Goal: Information Seeking & Learning: Learn about a topic

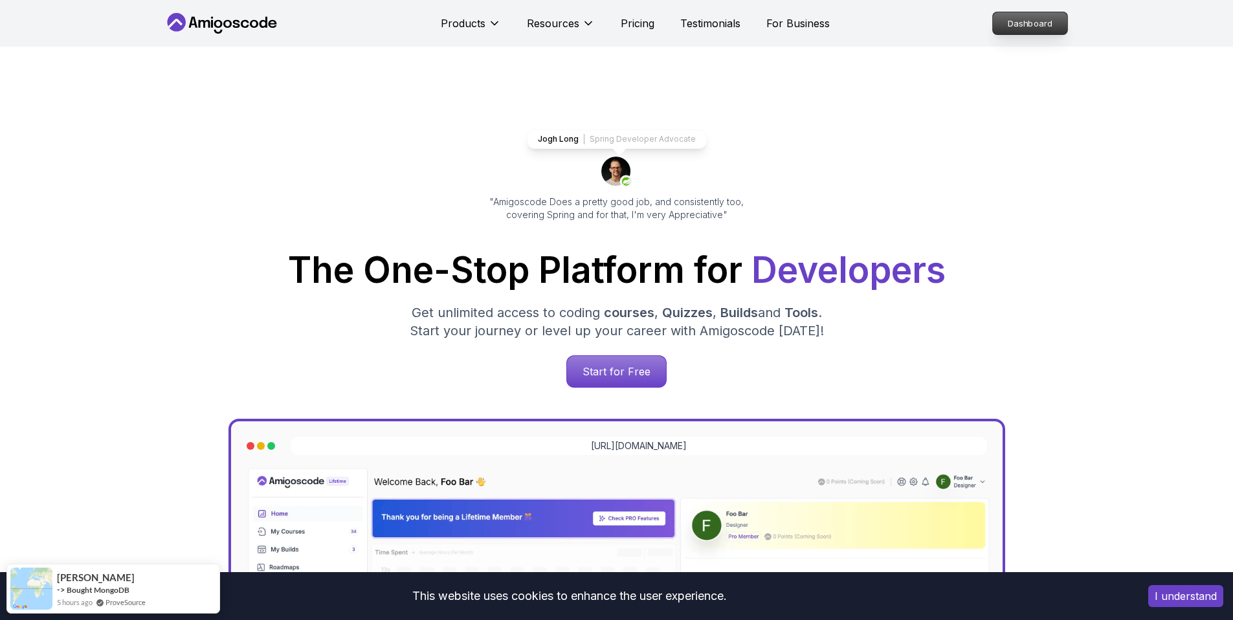
click at [987, 24] on p "Dashboard" at bounding box center [1030, 23] width 74 height 22
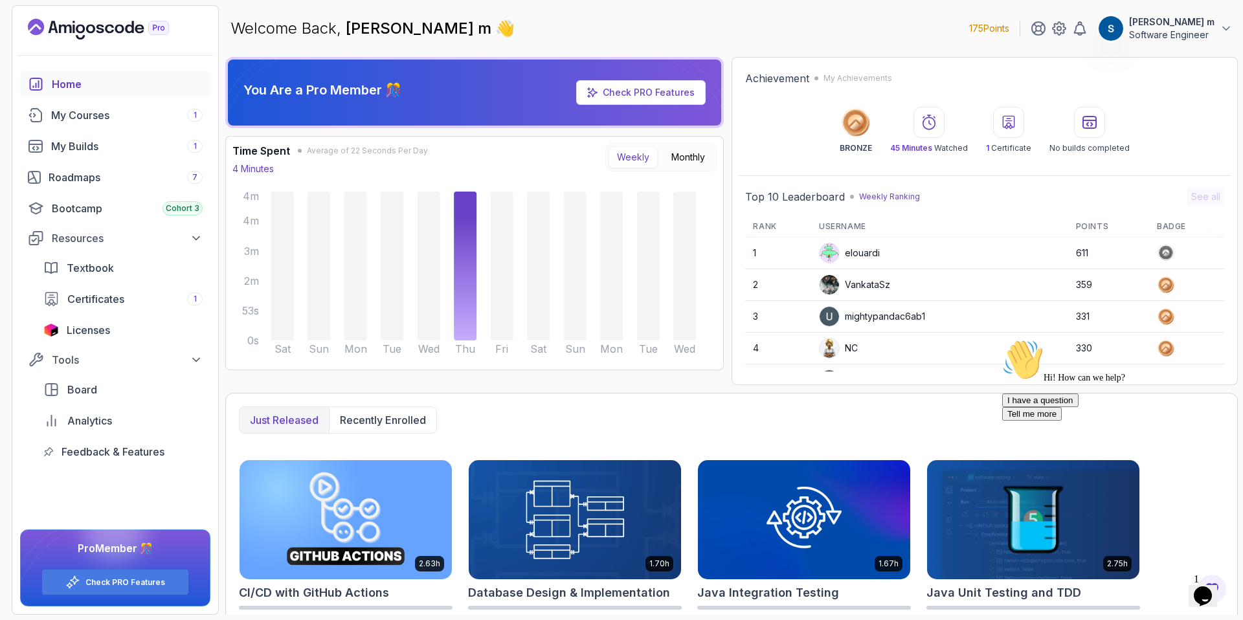
click at [987, 587] on icon "Chat widget" at bounding box center [1203, 596] width 18 height 19
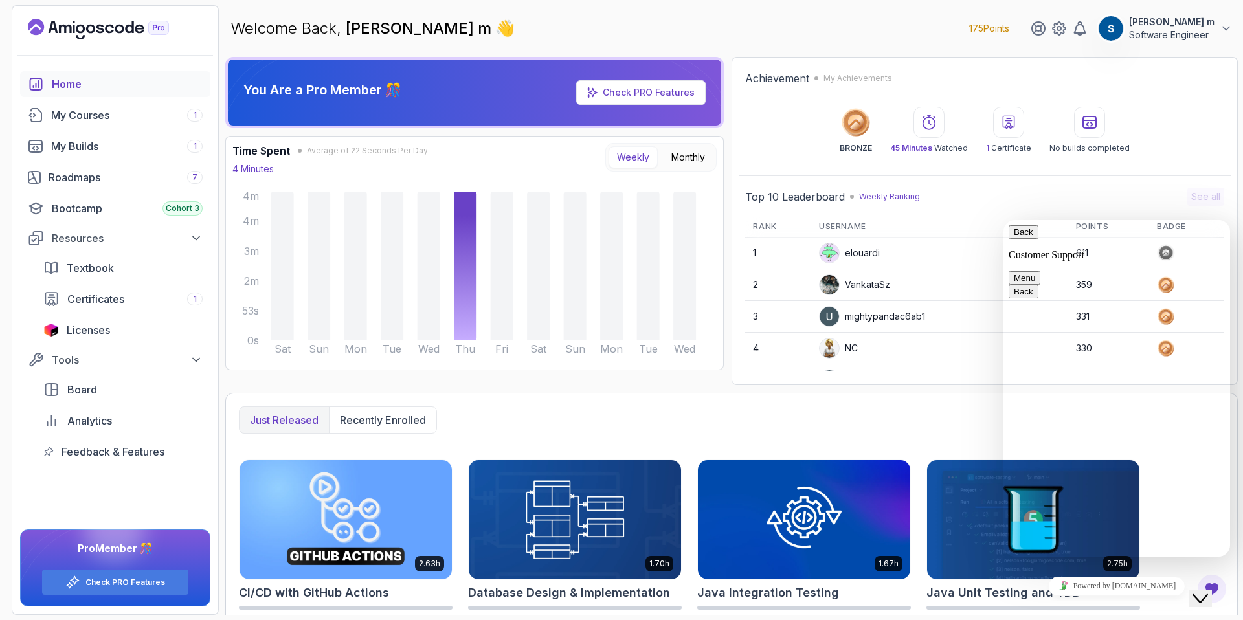
click at [987, 234] on button "Back" at bounding box center [1024, 232] width 30 height 14
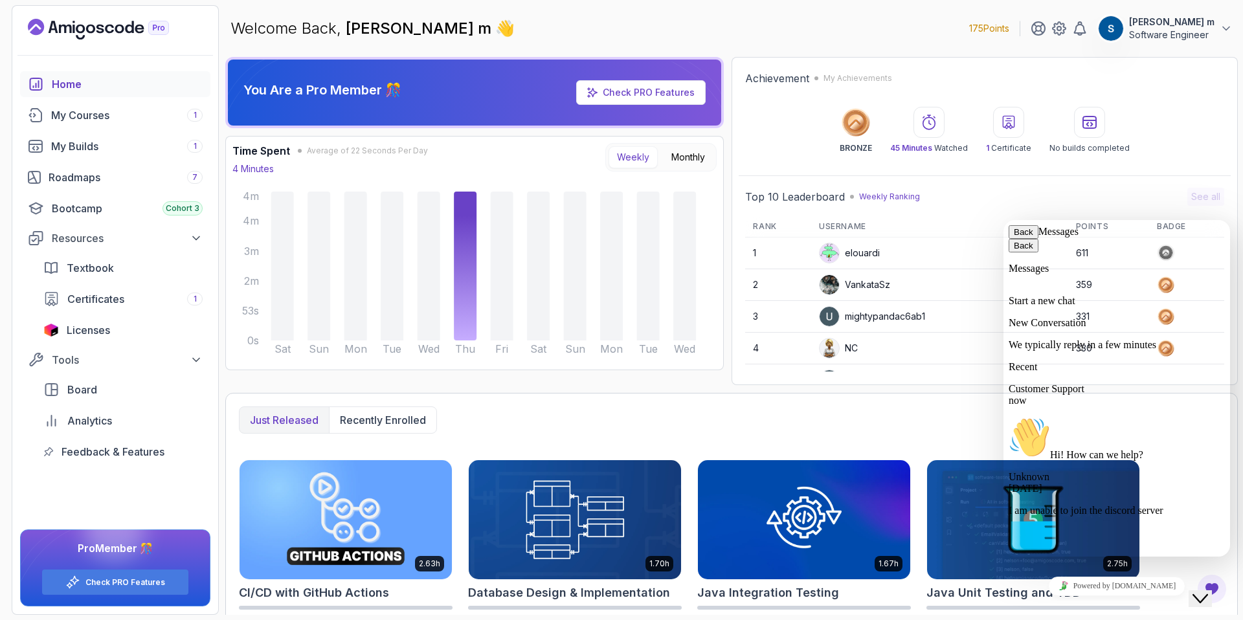
click at [987, 505] on div "I am unable to join the discord server" at bounding box center [1117, 511] width 216 height 12
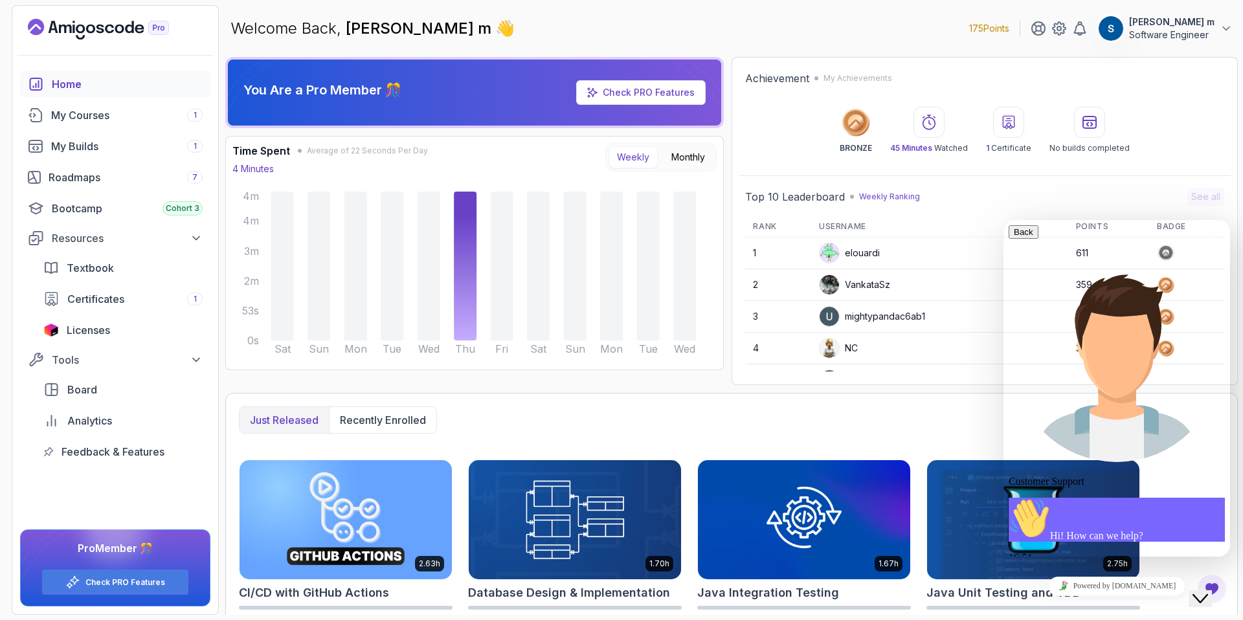
scroll to position [104, 0]
click at [987, 237] on icon "button" at bounding box center [1014, 232] width 0 height 10
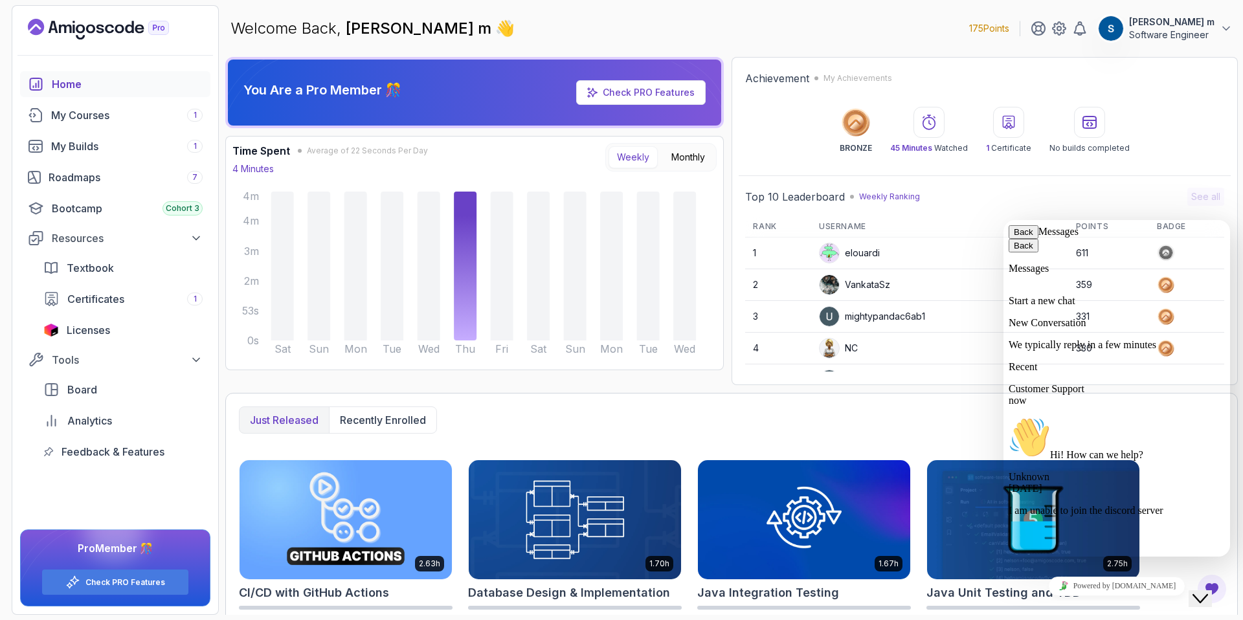
click at [987, 239] on button "Back" at bounding box center [1024, 232] width 30 height 14
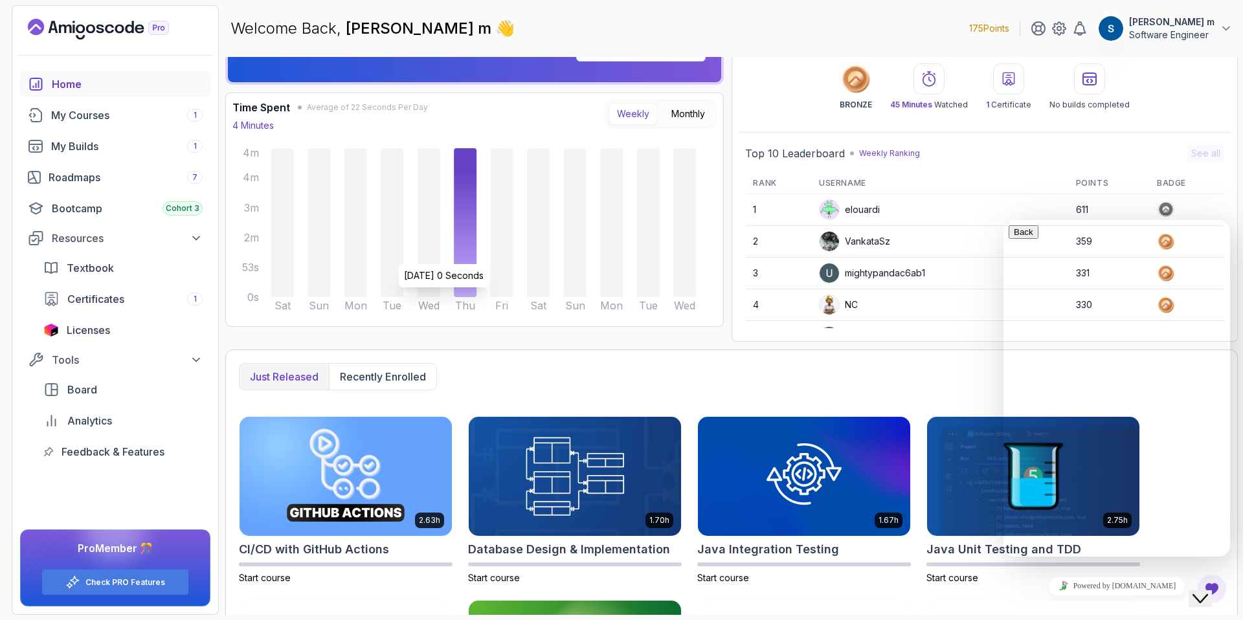
scroll to position [27, 0]
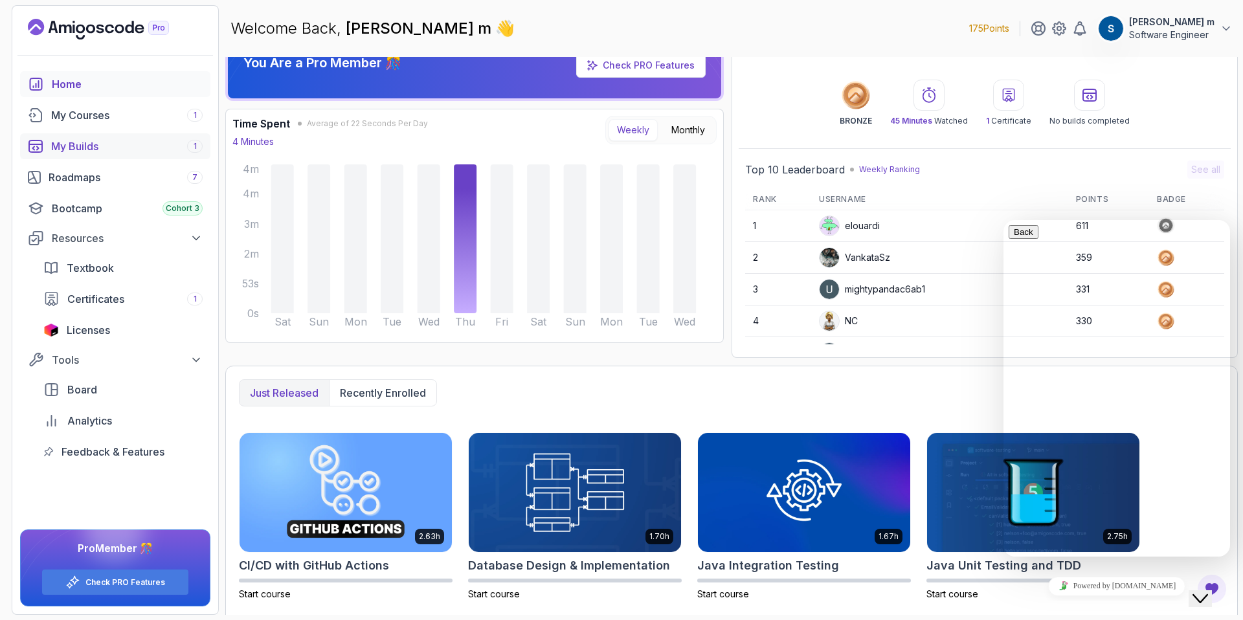
click at [137, 154] on link "My Builds 1" at bounding box center [115, 146] width 190 height 26
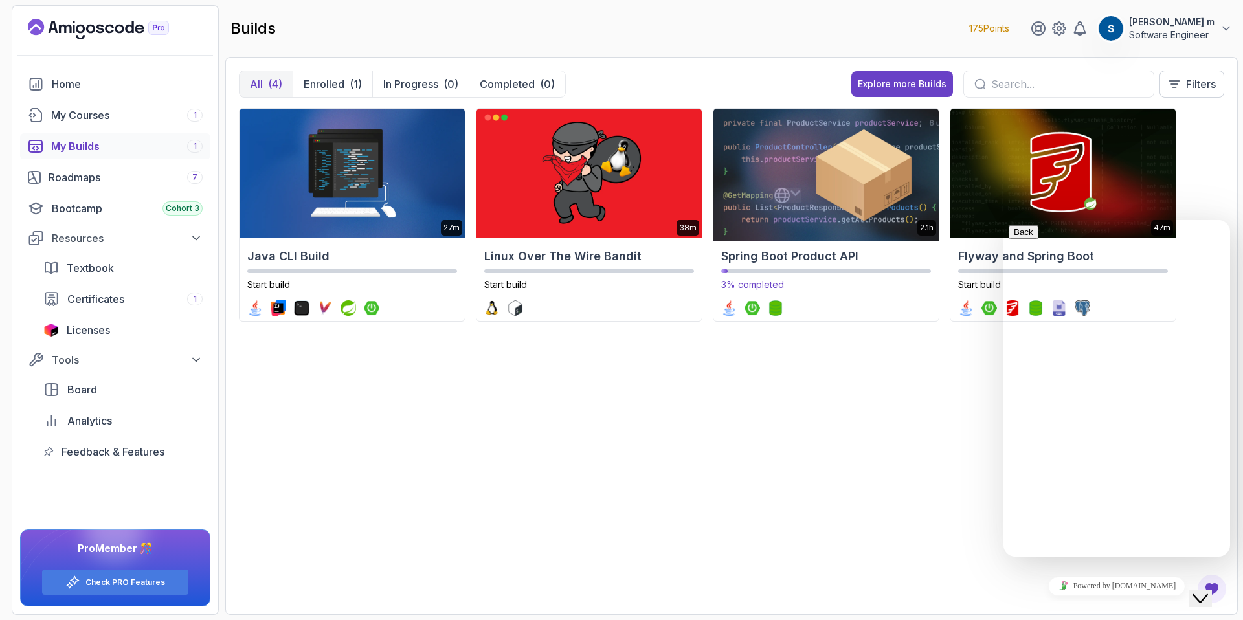
click at [800, 227] on img at bounding box center [826, 174] width 236 height 136
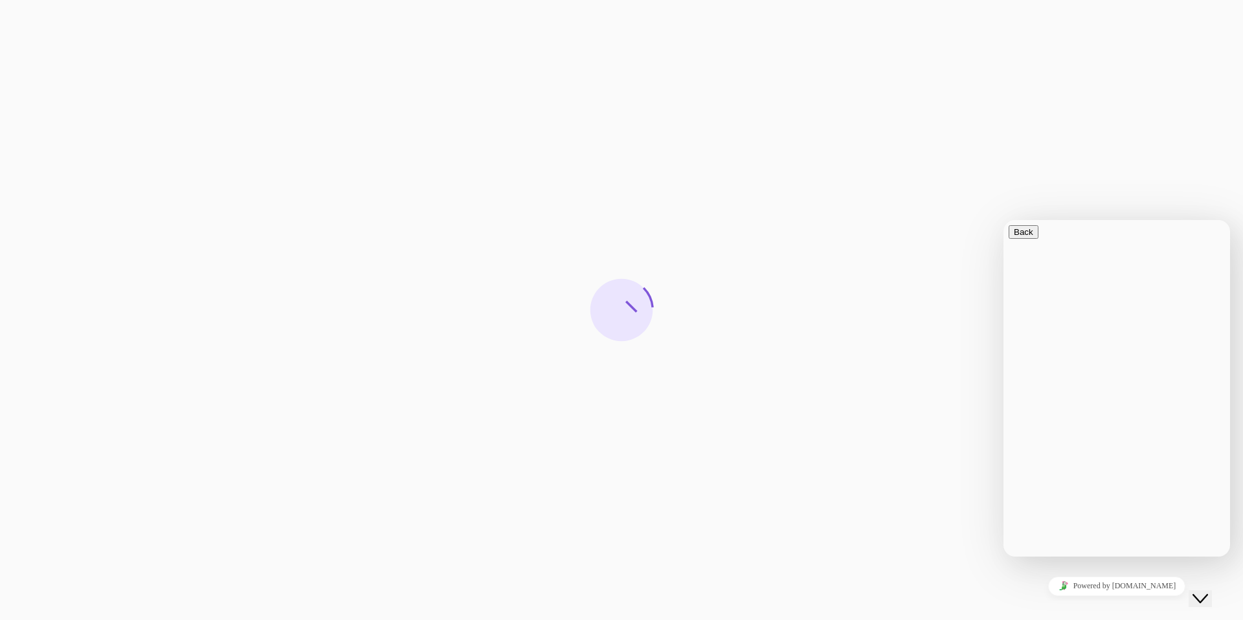
click at [987, 598] on button "Close Chat This icon closes the chat window." at bounding box center [1200, 598] width 23 height 17
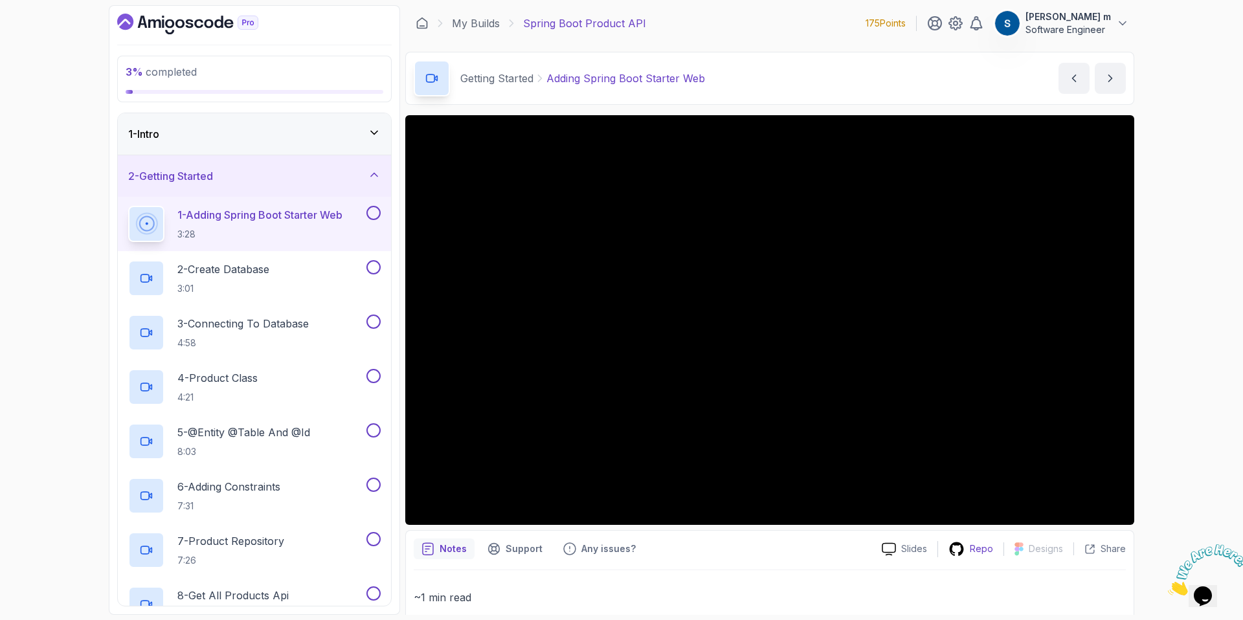
click at [967, 550] on div "Repo" at bounding box center [970, 549] width 65 height 16
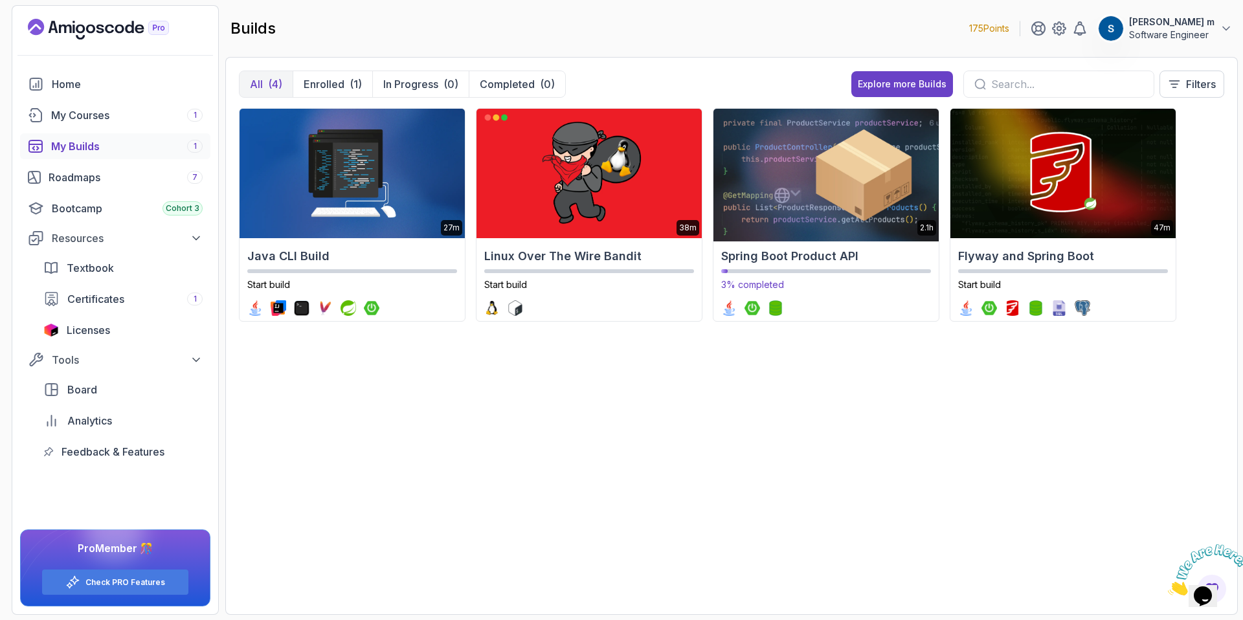
click at [783, 137] on img at bounding box center [826, 174] width 236 height 136
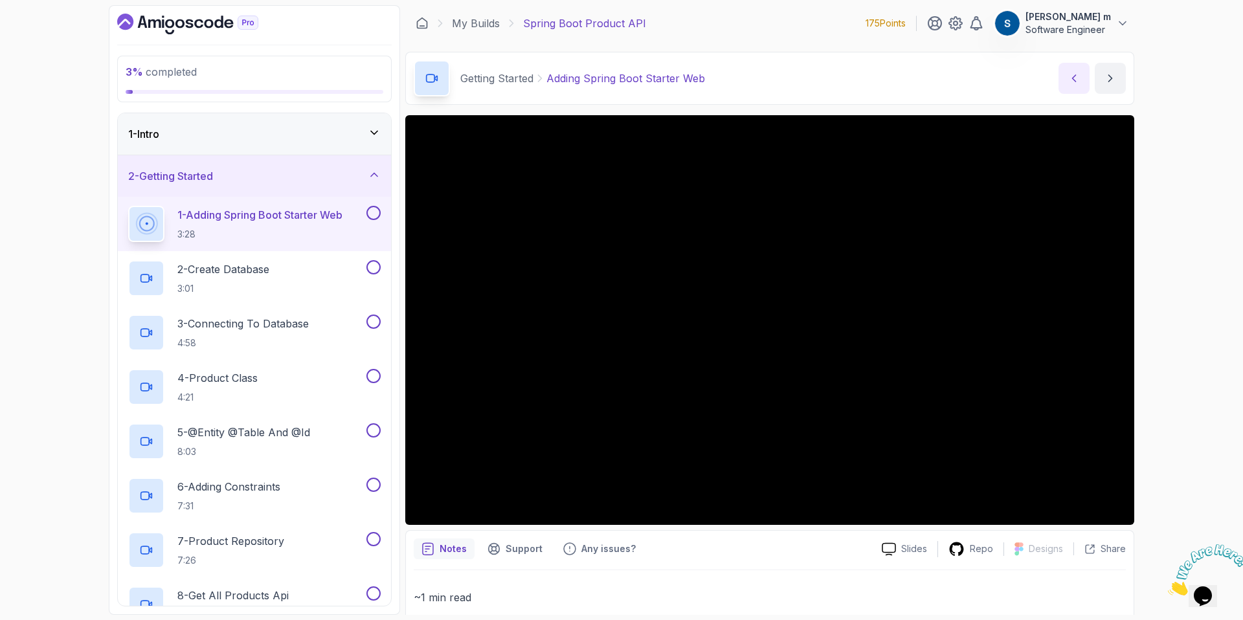
click at [987, 73] on icon "previous content" at bounding box center [1074, 78] width 13 height 13
